Goal: Check status: Check status

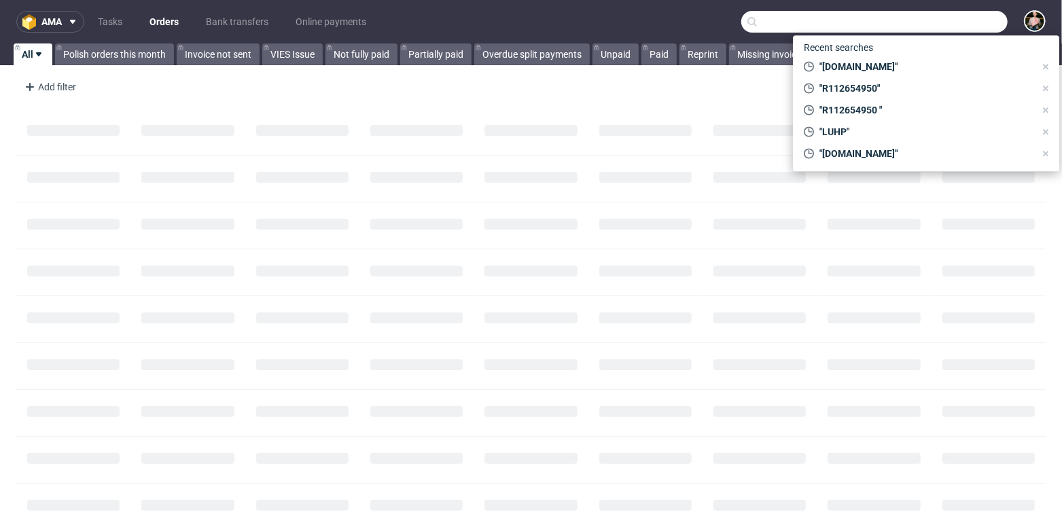
click at [959, 22] on input "text" at bounding box center [874, 22] width 266 height 22
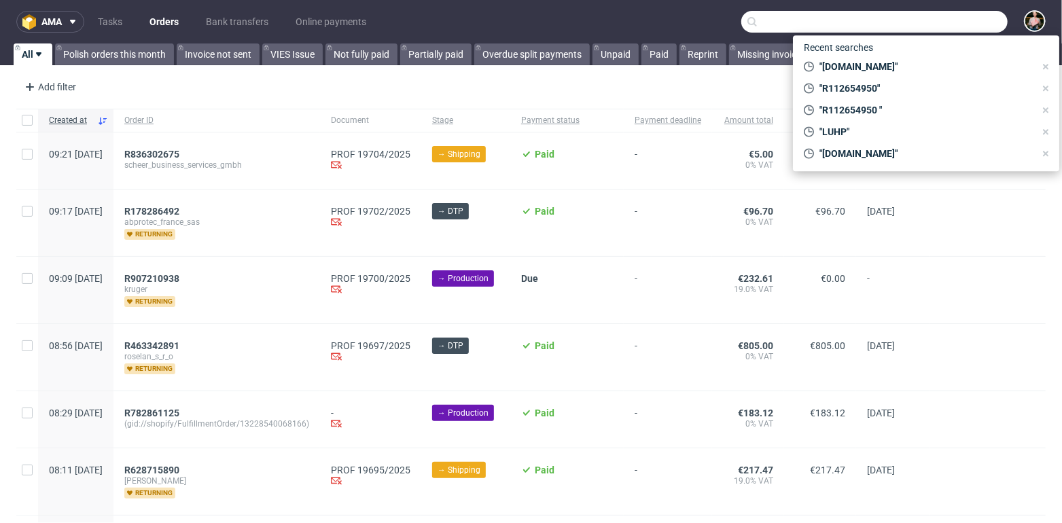
paste input "[EMAIL_ADDRESS][DOMAIN_NAME]"
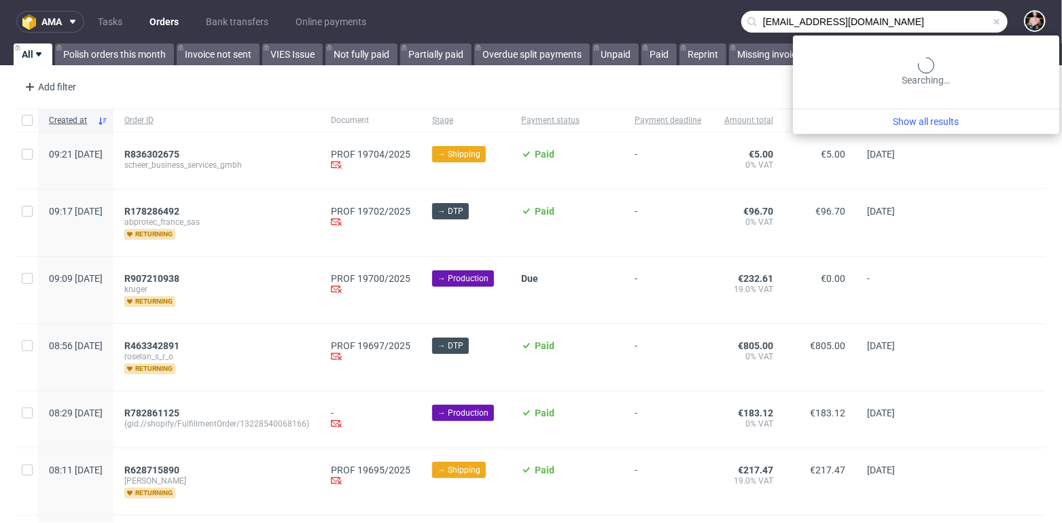
type input "[EMAIL_ADDRESS][DOMAIN_NAME]"
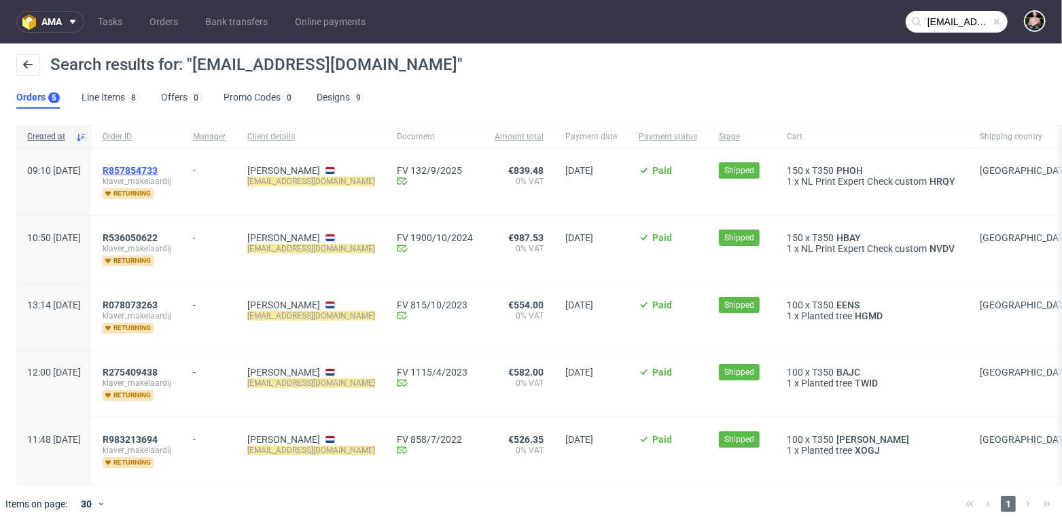
click at [158, 172] on span "R857854733" at bounding box center [130, 170] width 55 height 11
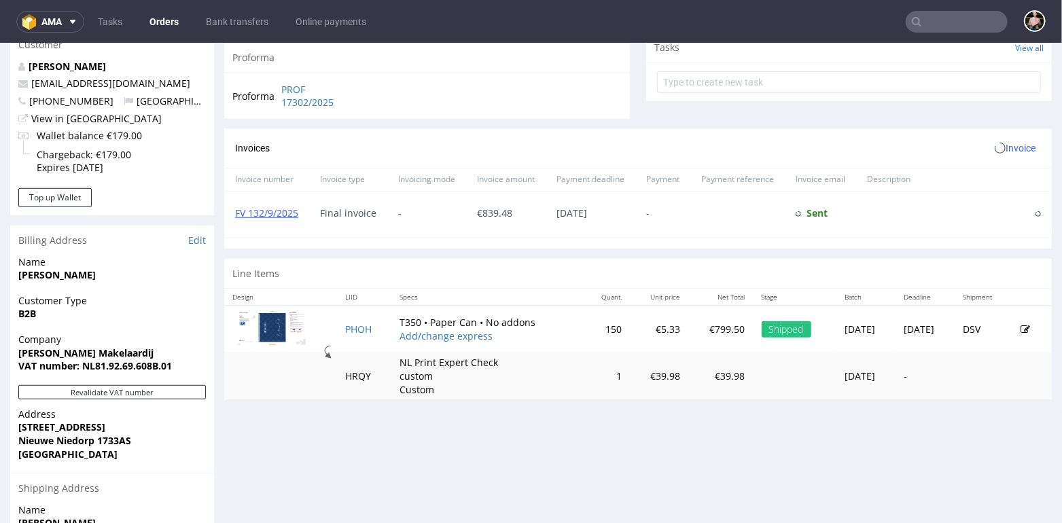
scroll to position [499, 0]
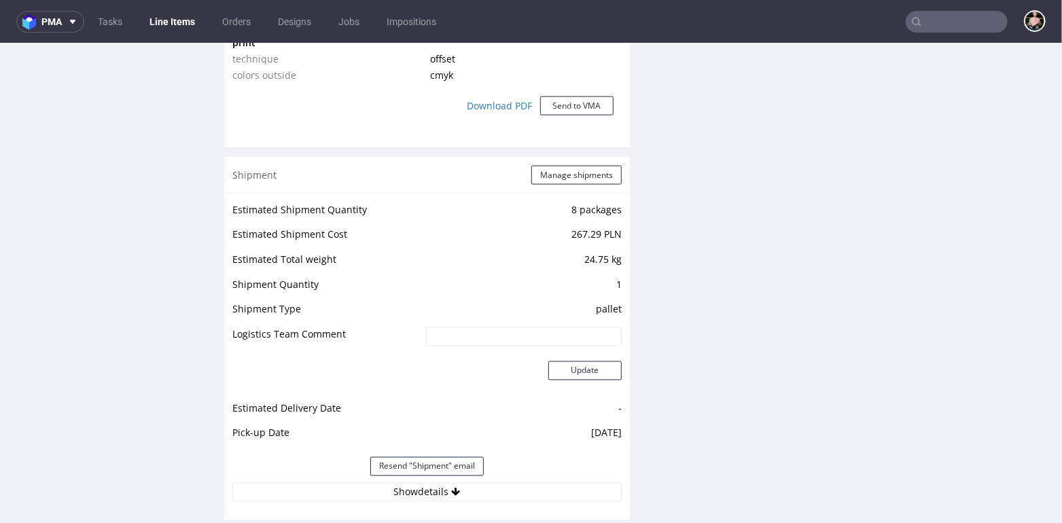
scroll to position [1469, 0]
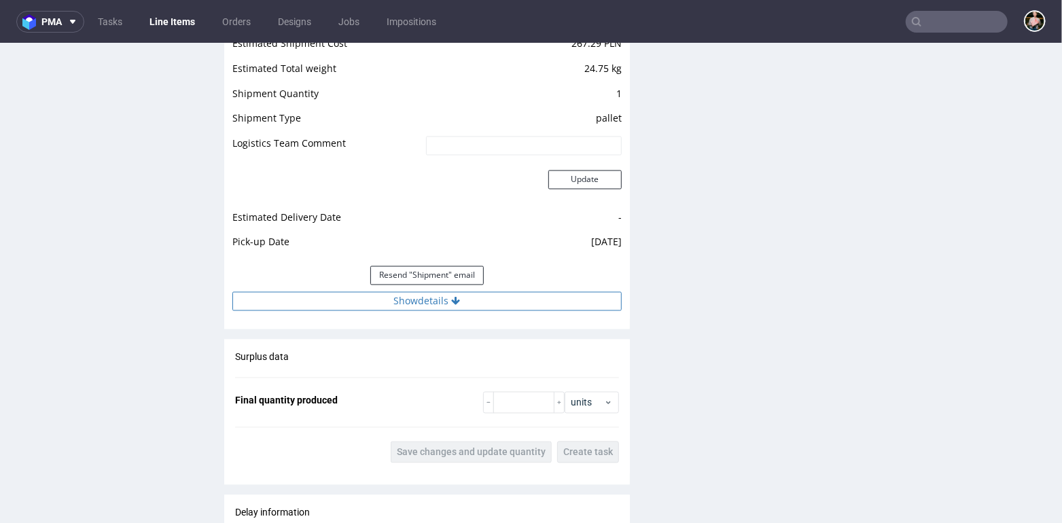
click at [400, 298] on button "Show details" at bounding box center [426, 300] width 389 height 19
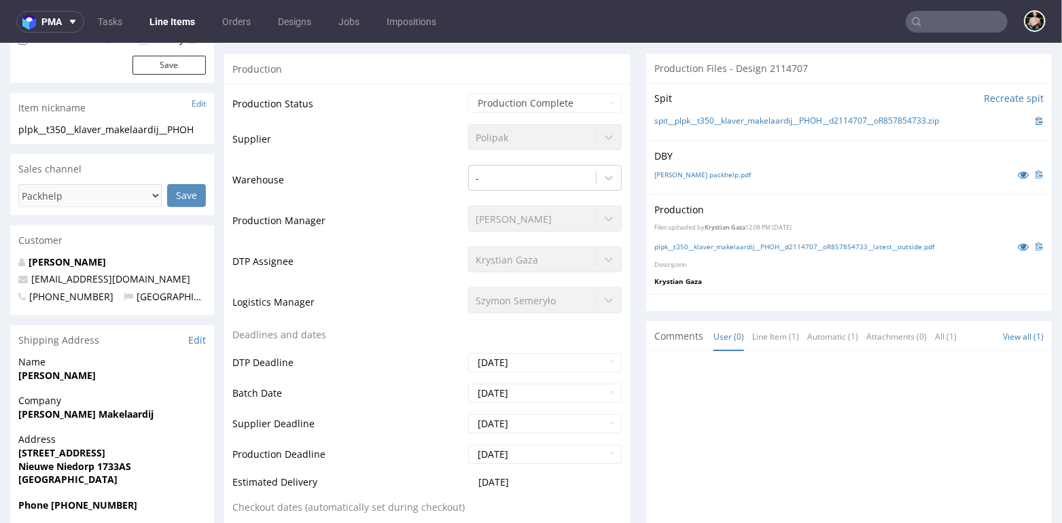
scroll to position [0, 0]
